Goal: Task Accomplishment & Management: Complete application form

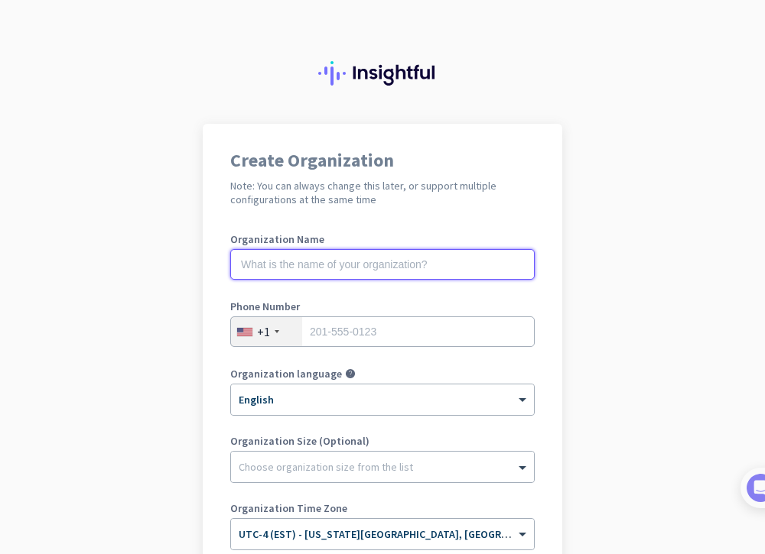
click at [412, 261] on input "text" at bounding box center [382, 264] width 304 height 31
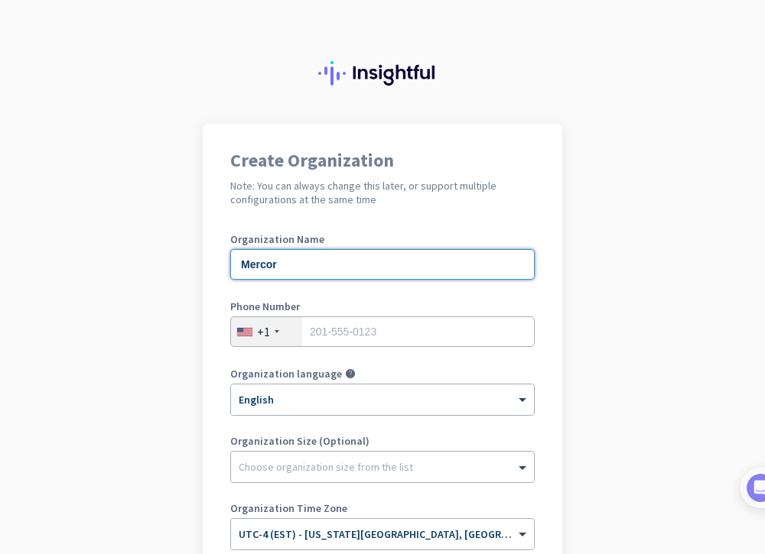
scroll to position [124, 0]
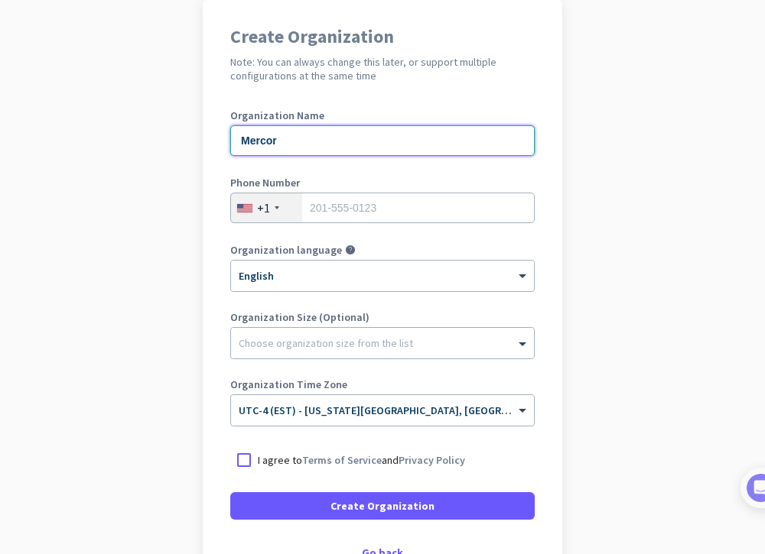
type input "Mercor"
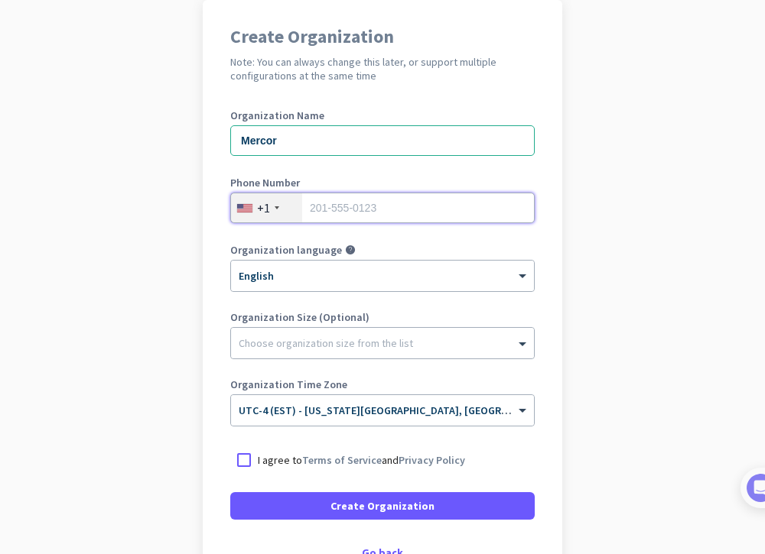
click at [428, 213] on input "tel" at bounding box center [382, 208] width 304 height 31
type input "5614205488"
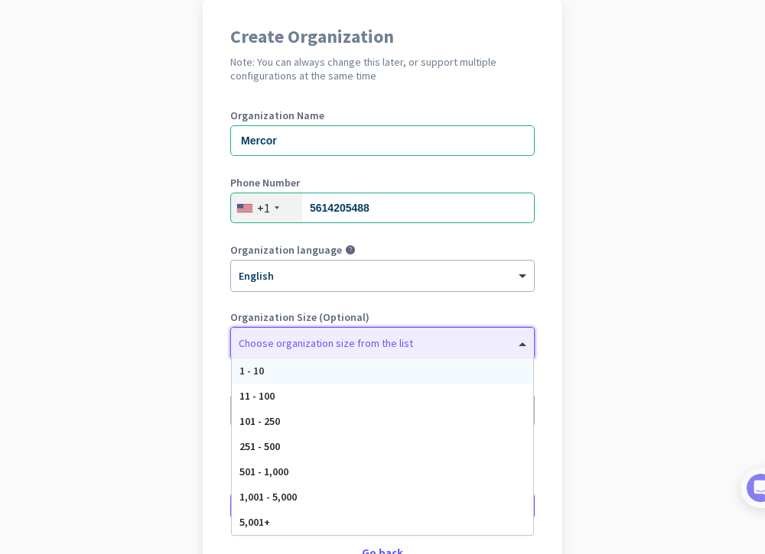
click at [348, 336] on div at bounding box center [382, 339] width 303 height 15
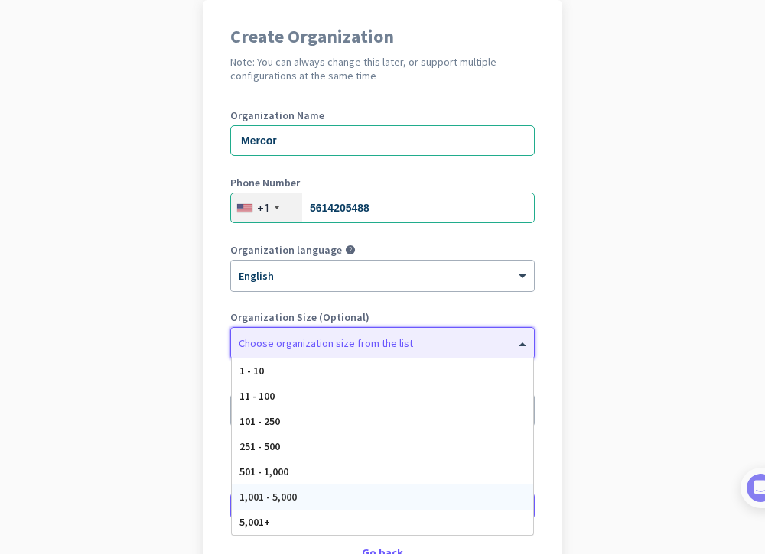
click at [270, 492] on span "1,001 - 5,000" at bounding box center [267, 497] width 57 height 14
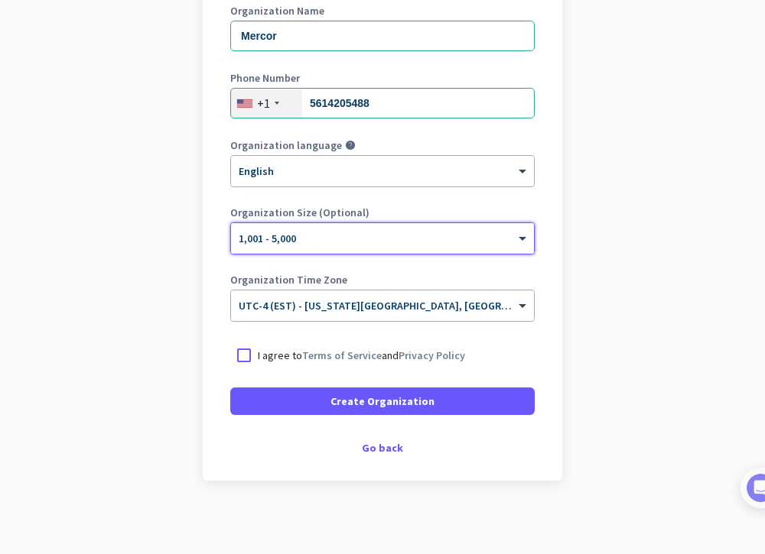
scroll to position [229, 0]
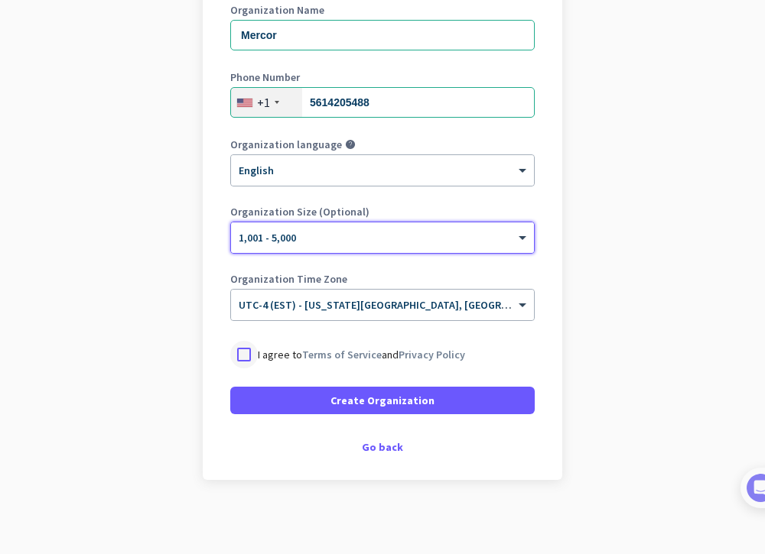
click at [245, 361] on div at bounding box center [244, 355] width 28 height 28
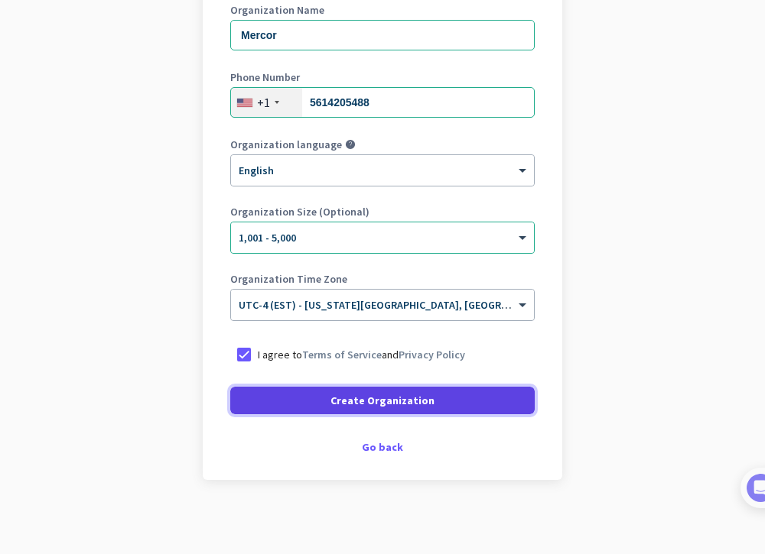
click at [303, 400] on span at bounding box center [382, 400] width 304 height 37
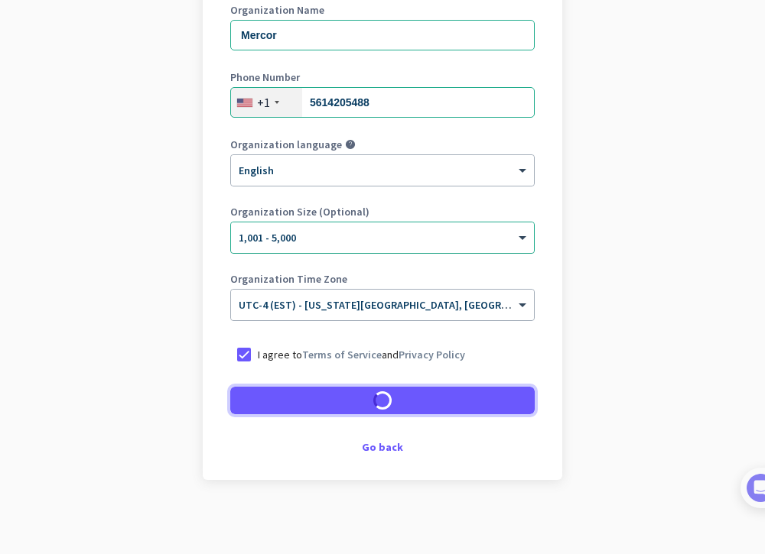
scroll to position [186, 0]
